Goal: Entertainment & Leisure: Consume media (video, audio)

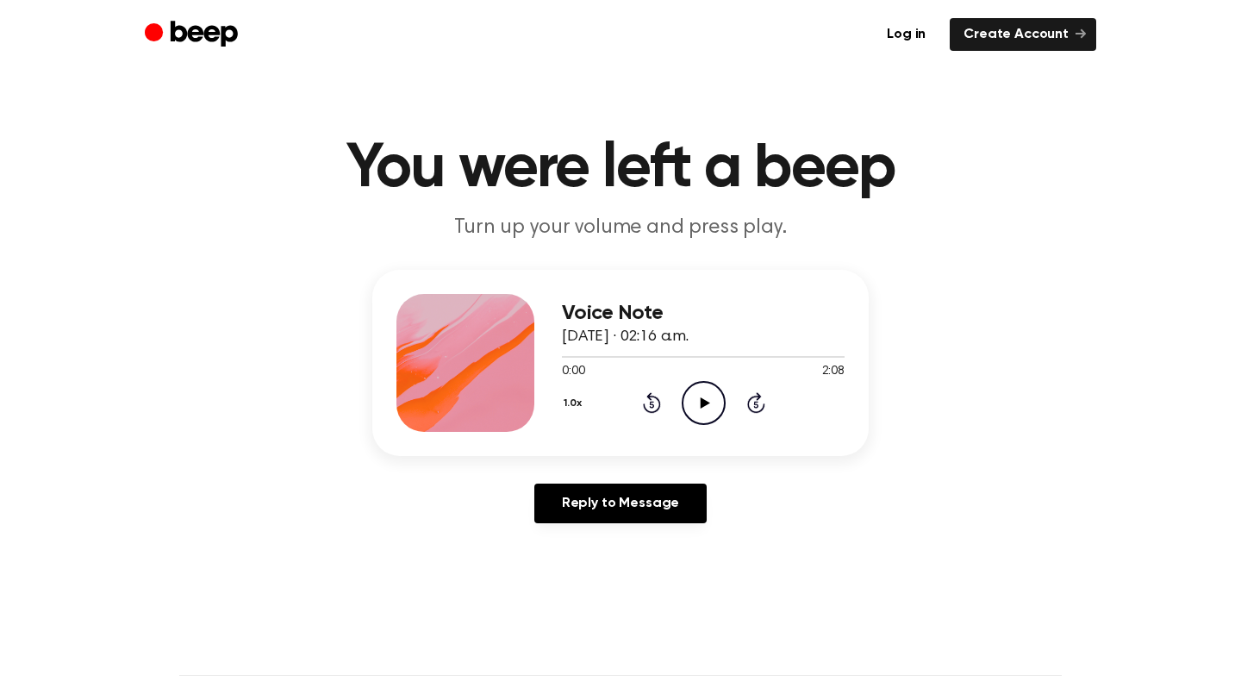
click at [702, 396] on icon "Play Audio" at bounding box center [704, 403] width 44 height 44
click at [595, 358] on div at bounding box center [703, 356] width 283 height 14
click at [563, 361] on div at bounding box center [703, 356] width 283 height 14
click at [577, 357] on div at bounding box center [608, 357] width 93 height 2
click at [620, 356] on div at bounding box center [641, 357] width 158 height 2
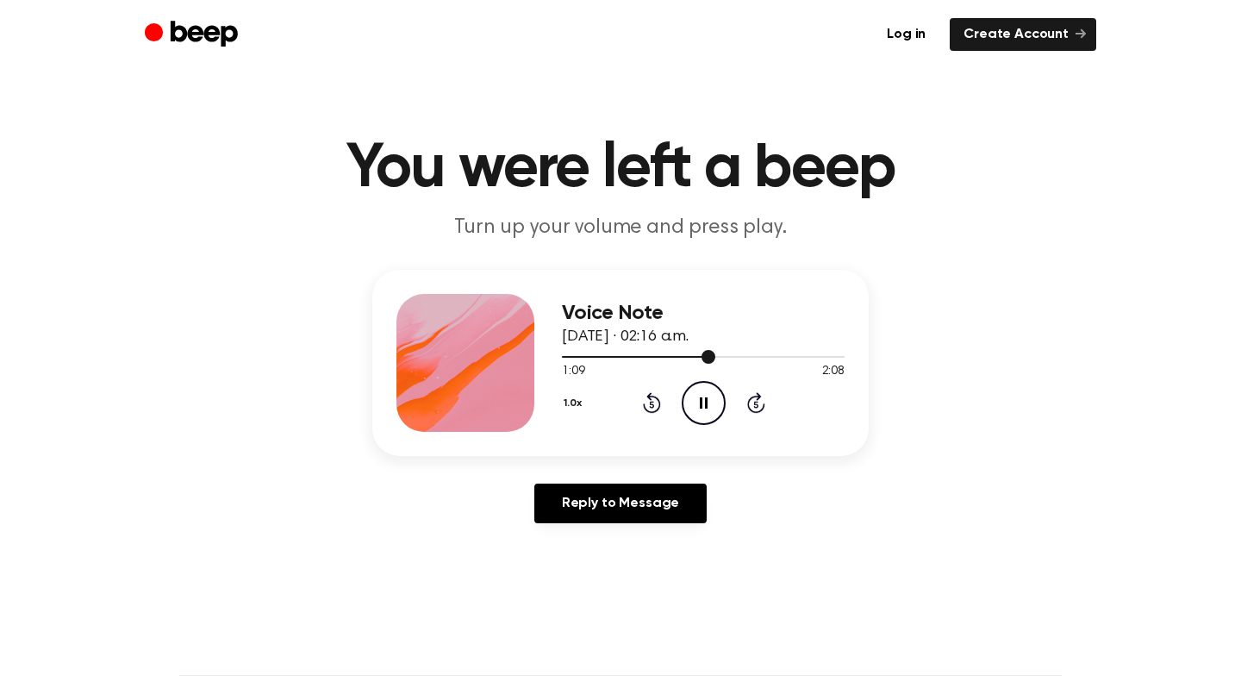
click at [668, 356] on div at bounding box center [703, 357] width 283 height 2
click at [649, 356] on div at bounding box center [703, 357] width 283 height 2
click at [801, 361] on div at bounding box center [703, 356] width 283 height 14
click at [707, 402] on icon at bounding box center [704, 402] width 9 height 11
click at [764, 363] on div "2:00 2:08" at bounding box center [703, 372] width 283 height 18
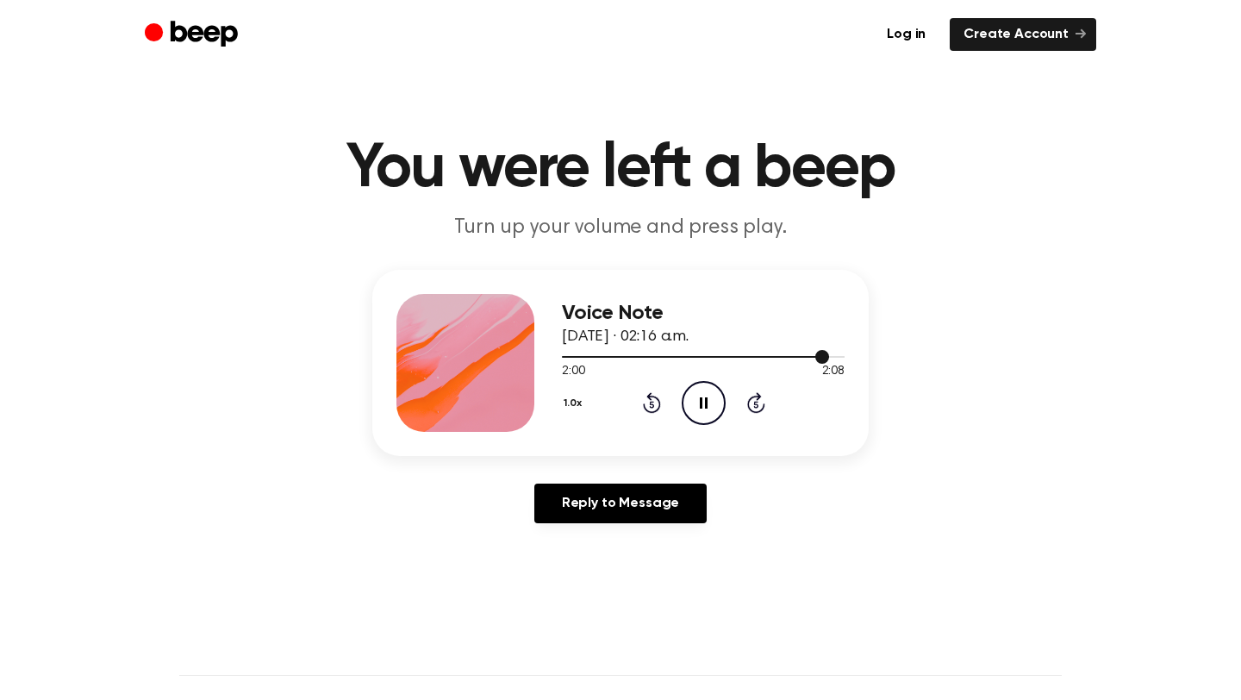
click at [774, 356] on div at bounding box center [695, 357] width 267 height 2
